Goal: Task Accomplishment & Management: Use online tool/utility

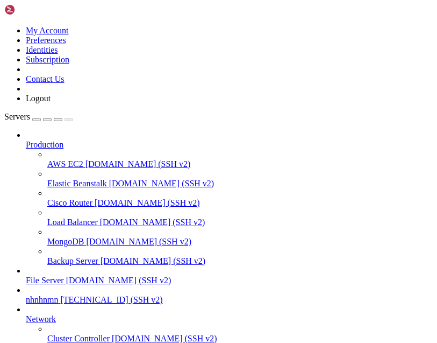
click at [58, 295] on span "nhnhnmn" at bounding box center [42, 299] width 32 height 9
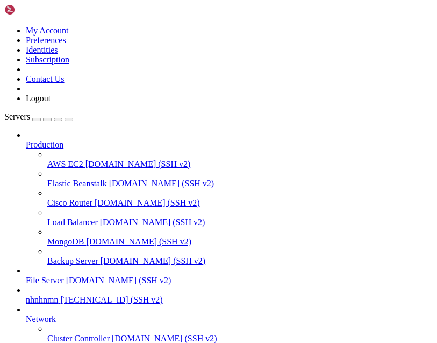
click at [162, 300] on span "[TECHNICAL_ID] (SSH v2)" at bounding box center [111, 299] width 102 height 9
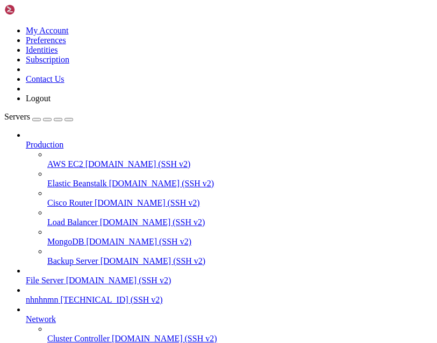
click at [162, 299] on span "[TECHNICAL_ID] (SSH v2)" at bounding box center [111, 299] width 102 height 9
click at [162, 295] on span "[TECHNICAL_ID] (SSH v2)" at bounding box center [111, 299] width 102 height 9
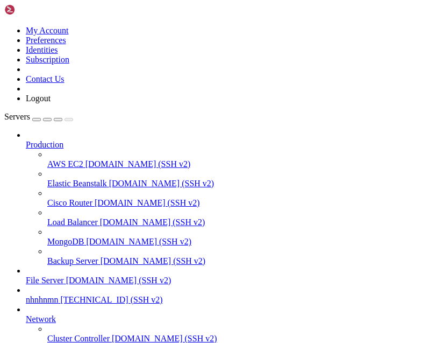
click at [58, 295] on span "nhnhnmn" at bounding box center [42, 299] width 32 height 9
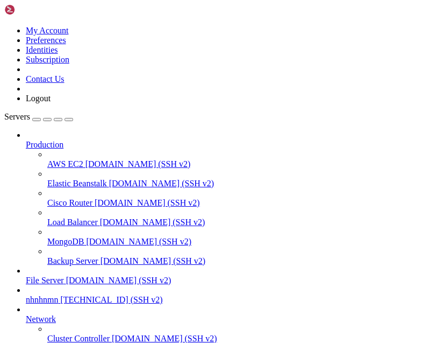
click at [58, 295] on span "nhnhnmn" at bounding box center [42, 299] width 32 height 9
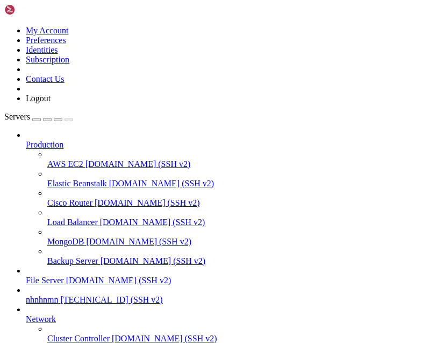
click at [58, 295] on span "nhnhnmn" at bounding box center [42, 299] width 32 height 9
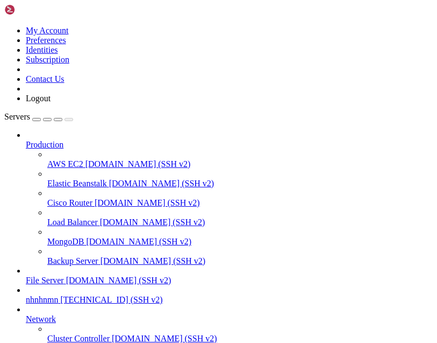
click at [162, 295] on span "[TECHNICAL_ID] (SSH v2)" at bounding box center [111, 299] width 102 height 9
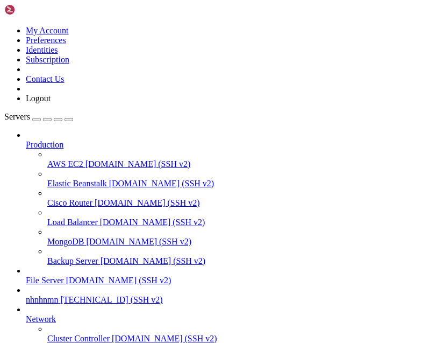
click at [58, 295] on span "nhnhnmn" at bounding box center [42, 299] width 32 height 9
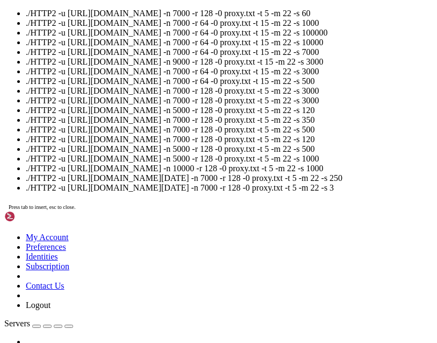
scroll to position [256, 0]
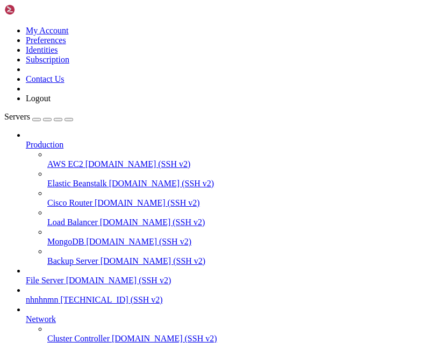
click at [11, 9] on img at bounding box center [35, 9] width 62 height 11
click at [58, 295] on span "nhnhnmn" at bounding box center [42, 299] width 32 height 9
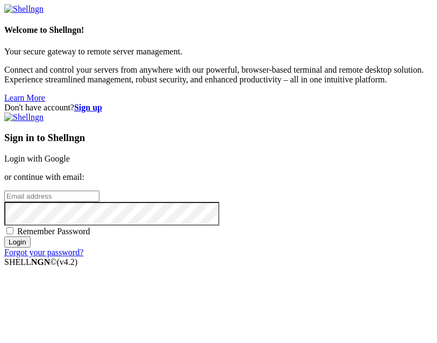
click at [70, 161] on link "Login with Google" at bounding box center [37, 158] width 66 height 9
